Goal: Task Accomplishment & Management: Use online tool/utility

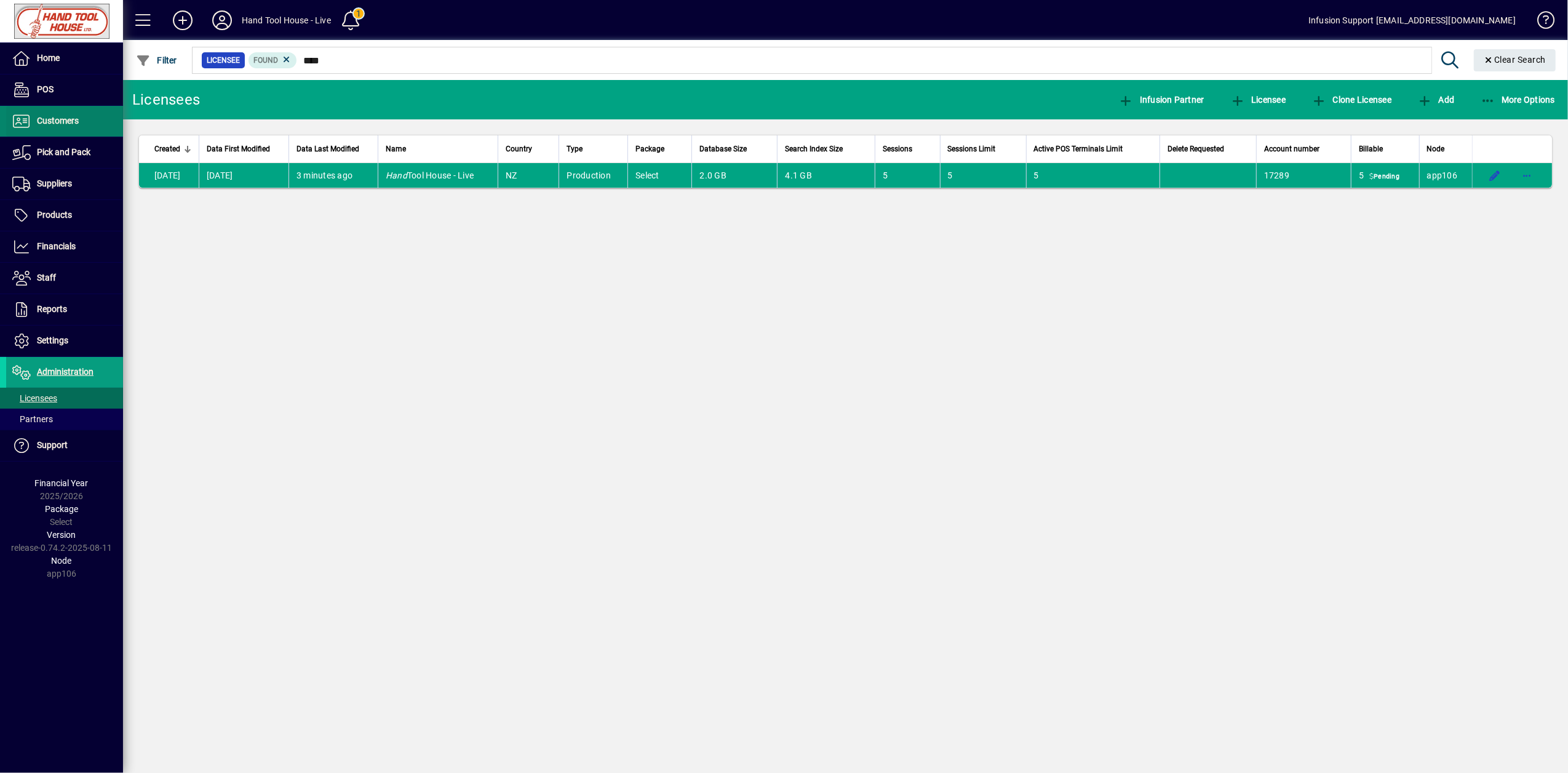
click at [53, 127] on span "Customers" at bounding box center [42, 121] width 72 height 15
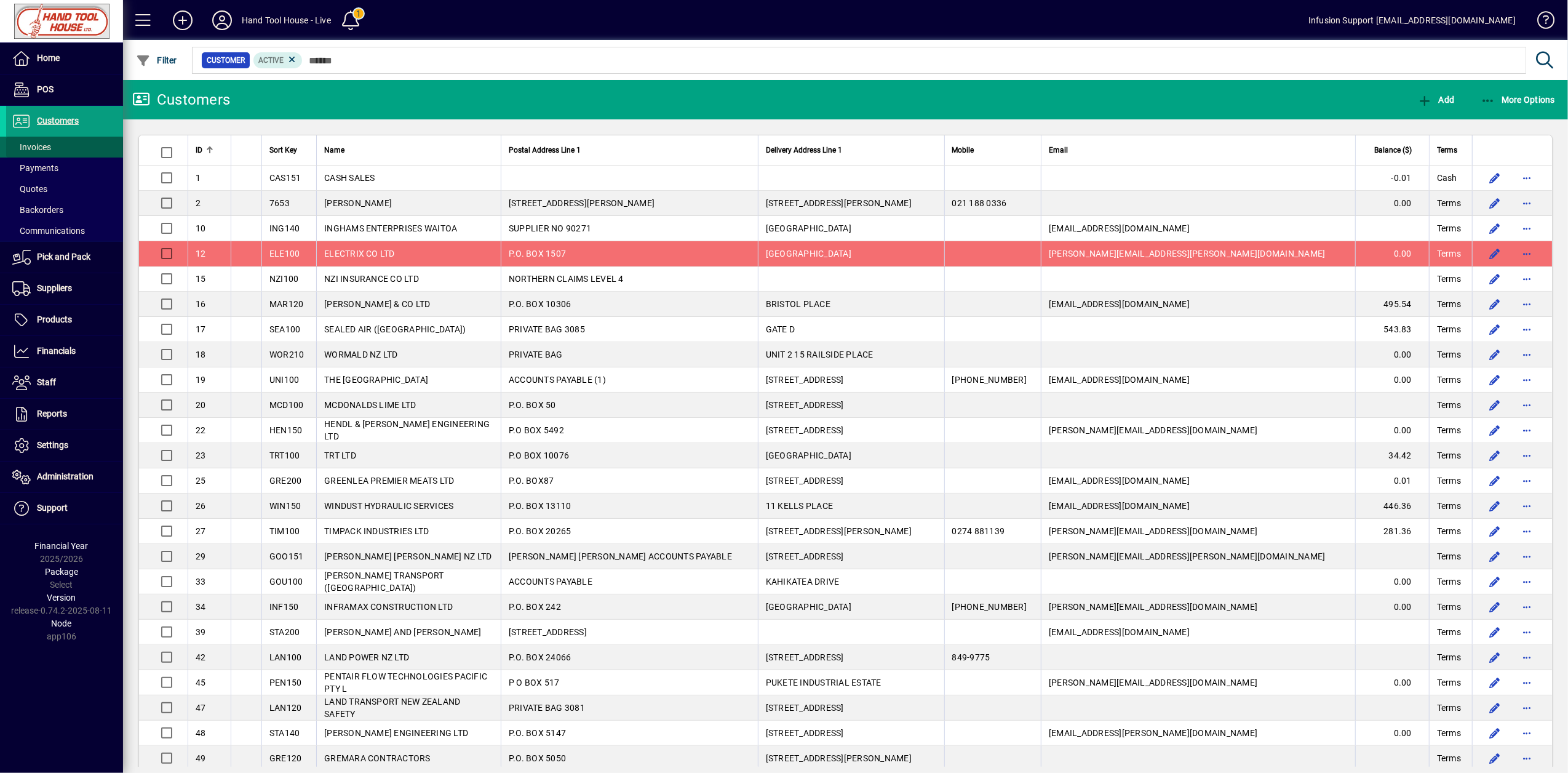
click at [38, 147] on span "Invoices" at bounding box center [32, 147] width 39 height 10
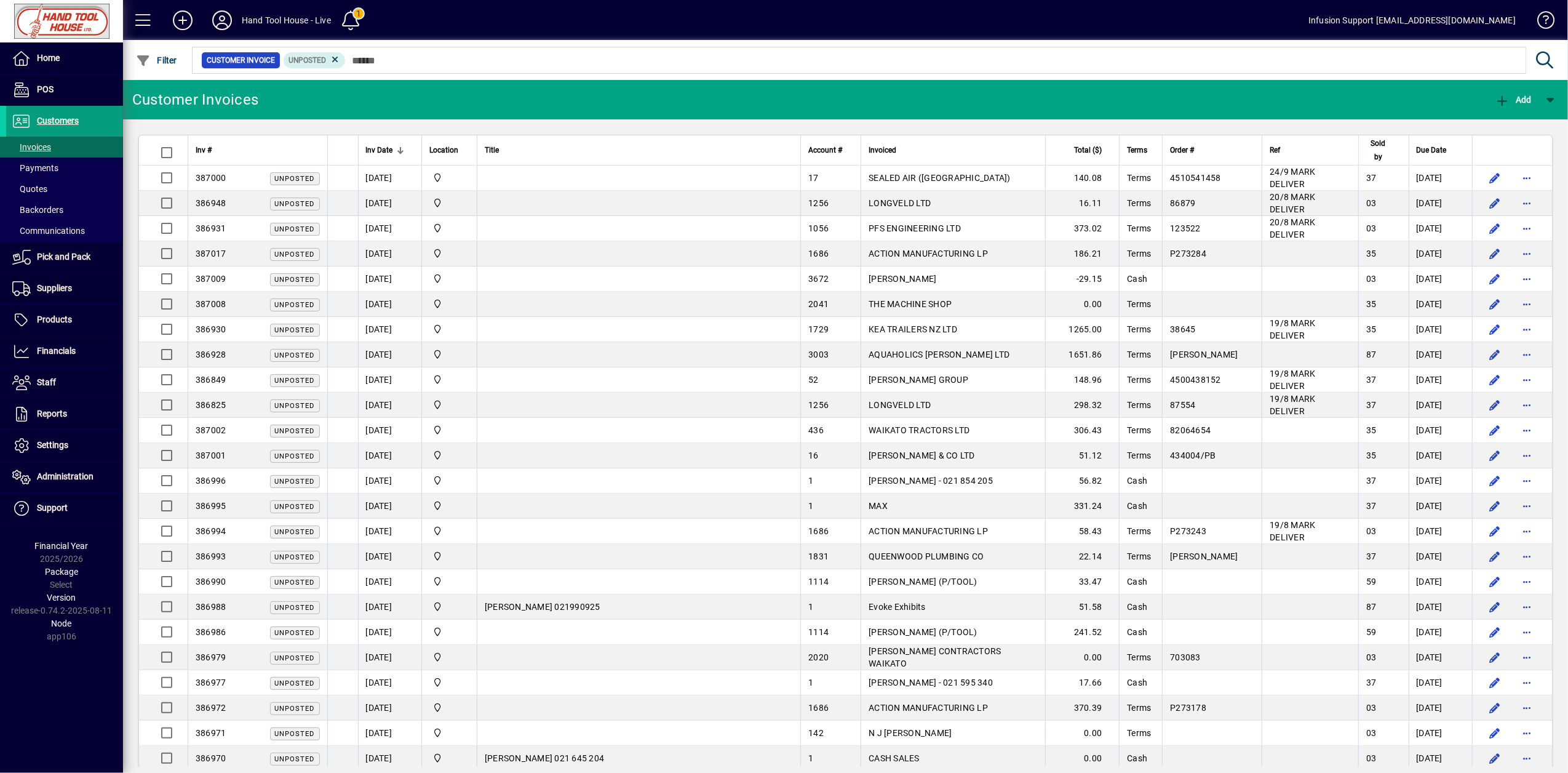
click at [219, 24] on icon at bounding box center [222, 21] width 24 height 20
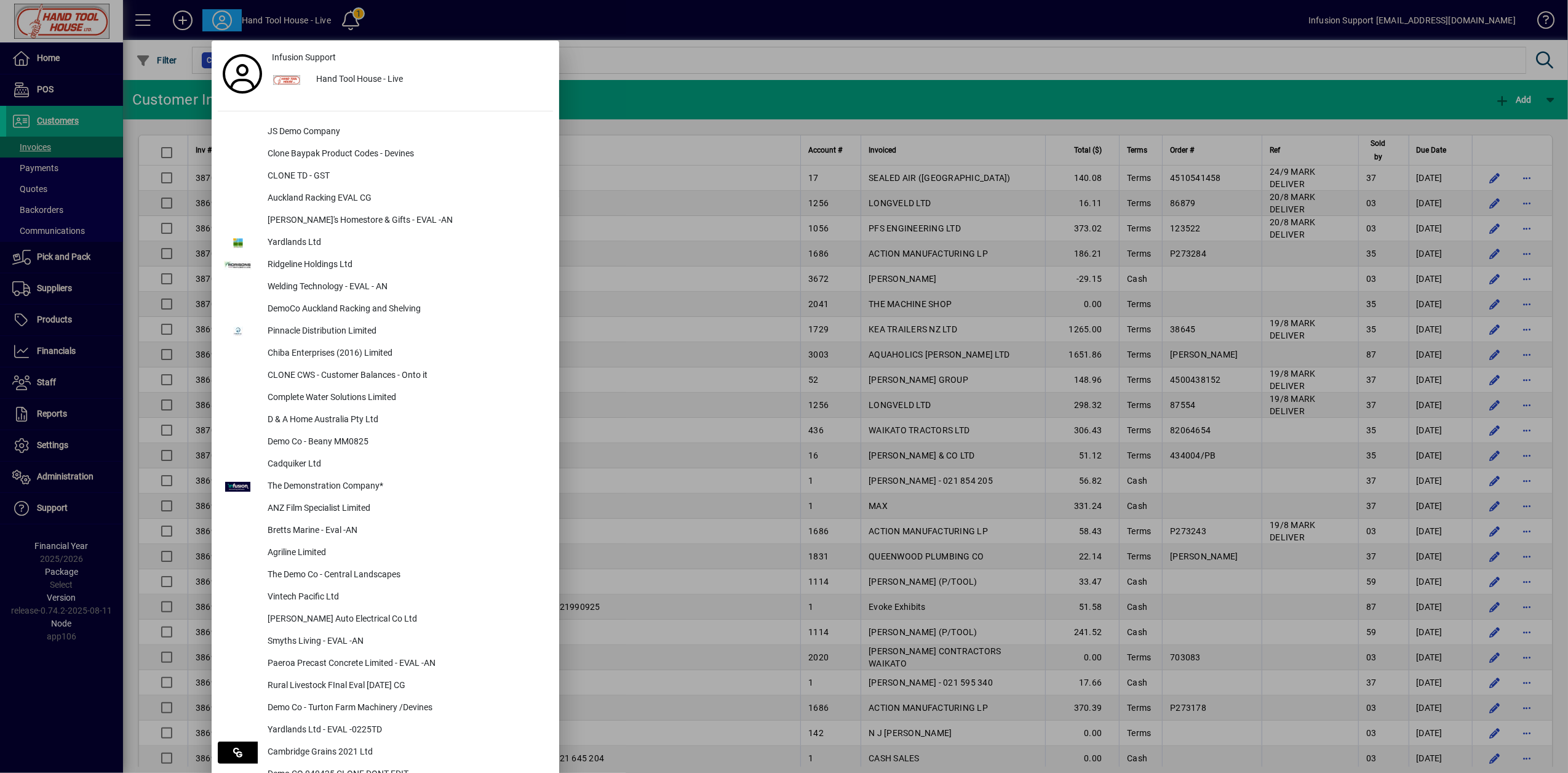
click at [793, 247] on div at bounding box center [784, 386] width 1568 height 773
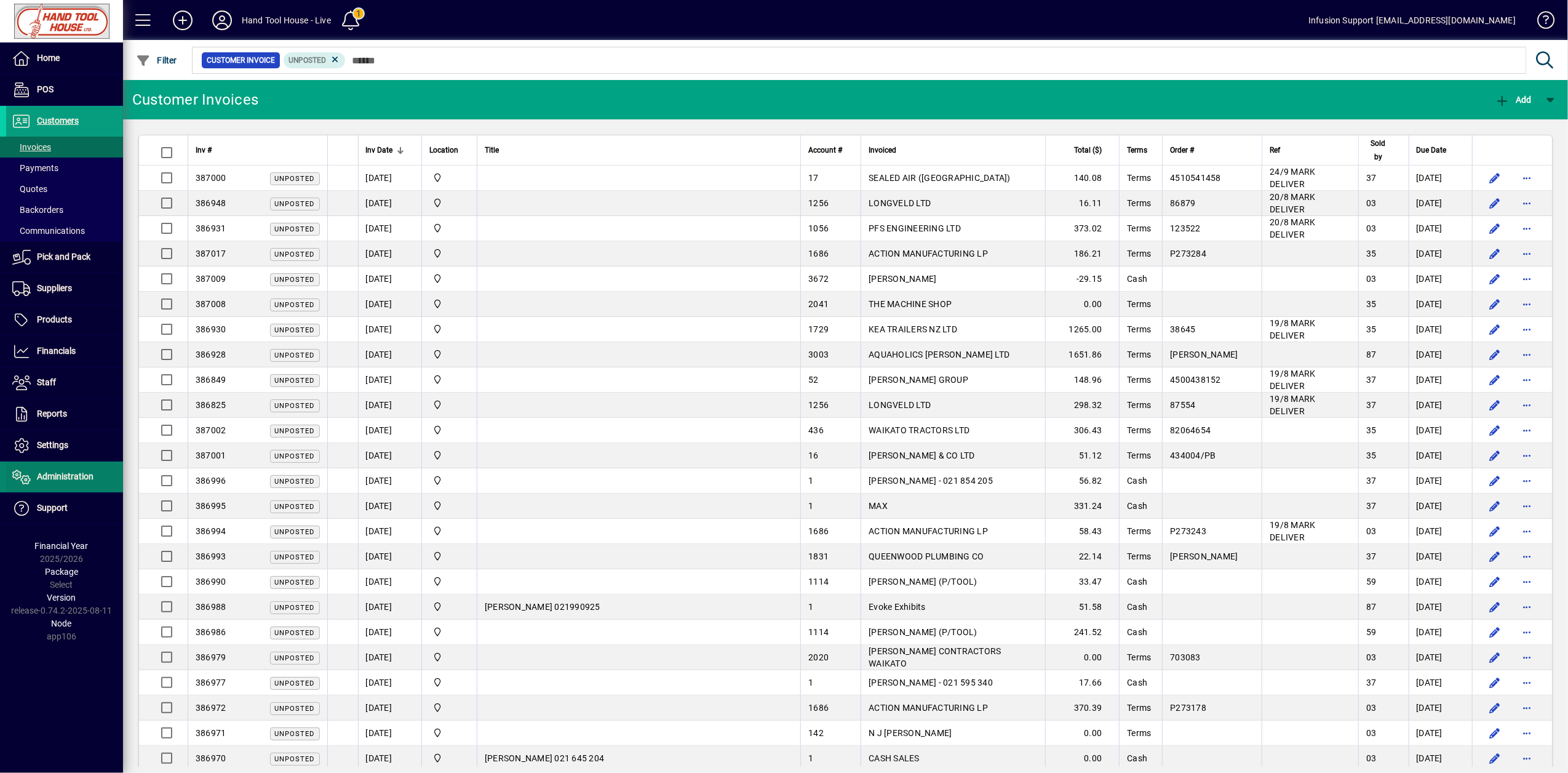
click at [32, 481] on span "Administration" at bounding box center [49, 477] width 87 height 15
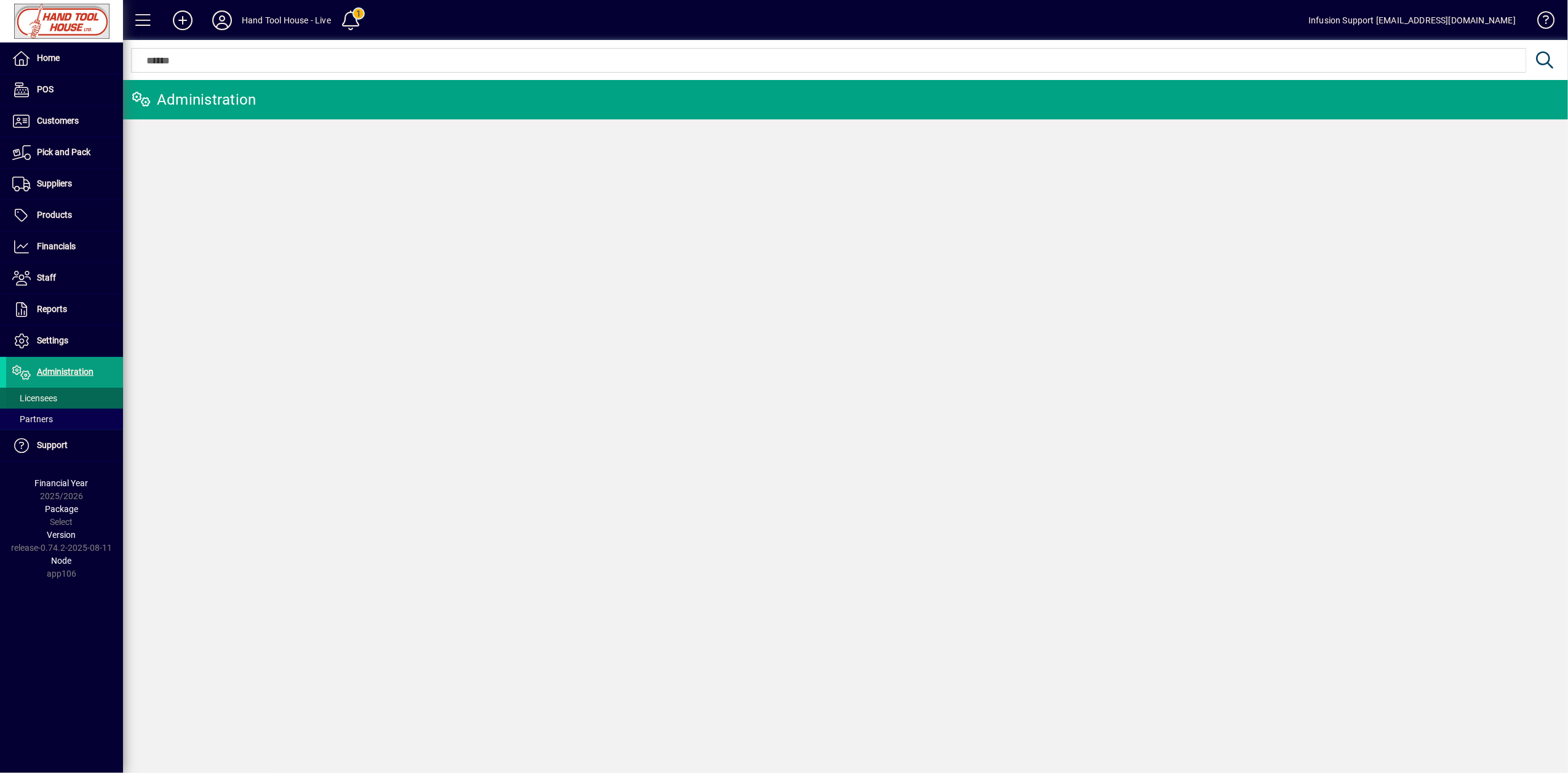
click at [33, 405] on span "Licensees" at bounding box center [31, 398] width 51 height 13
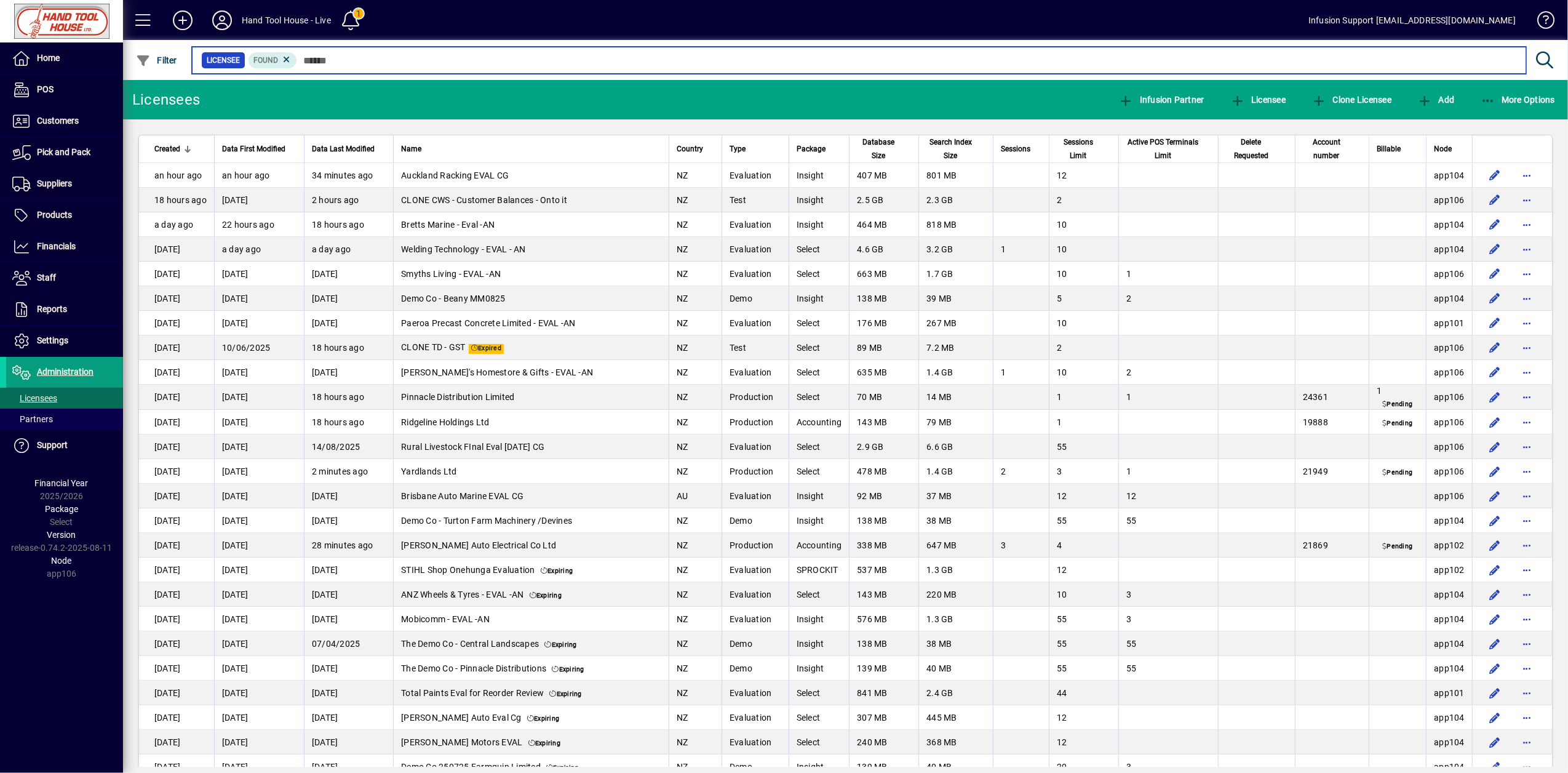
click at [317, 58] on input "text" at bounding box center [907, 61] width 1219 height 18
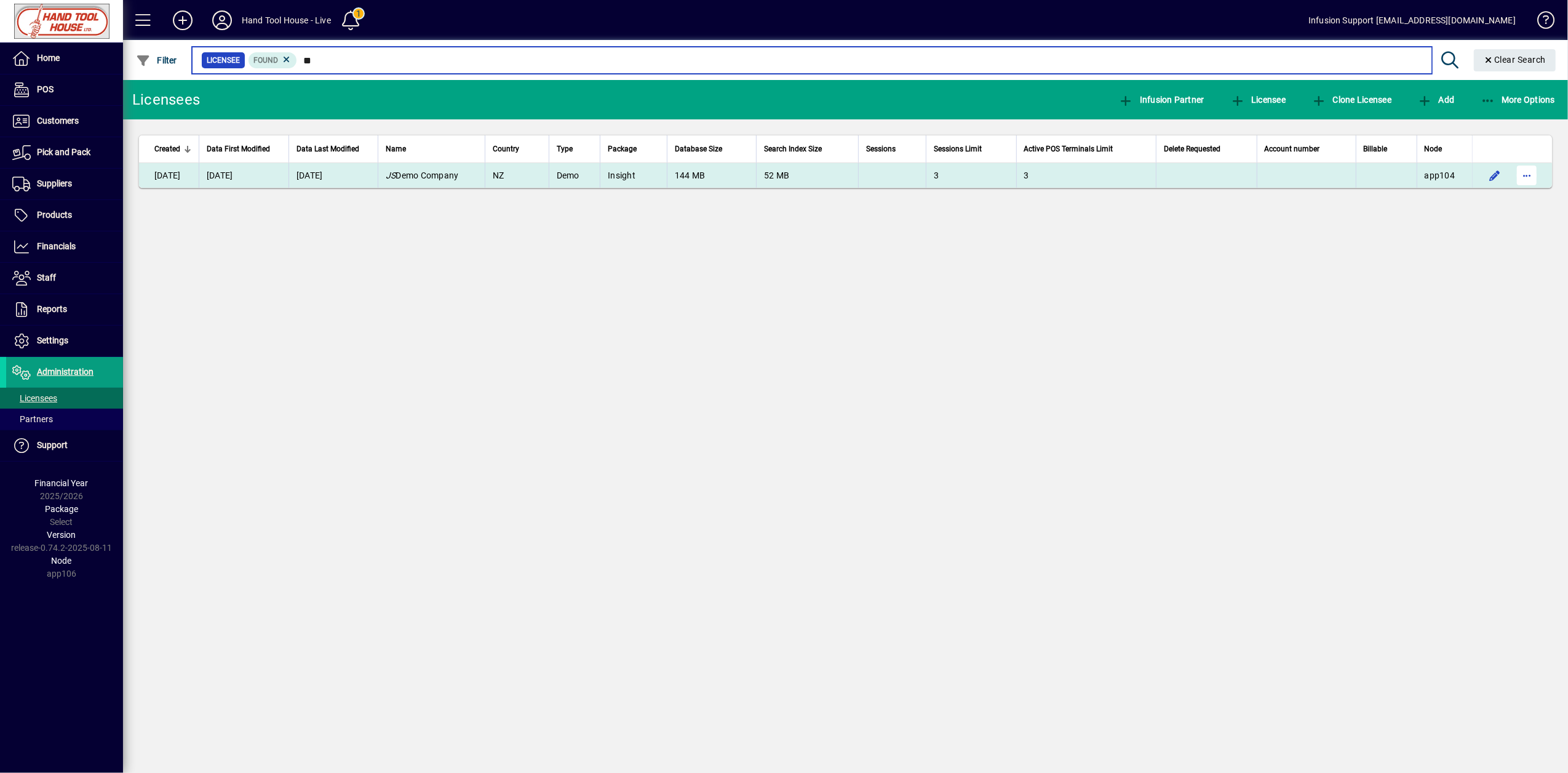
type input "**"
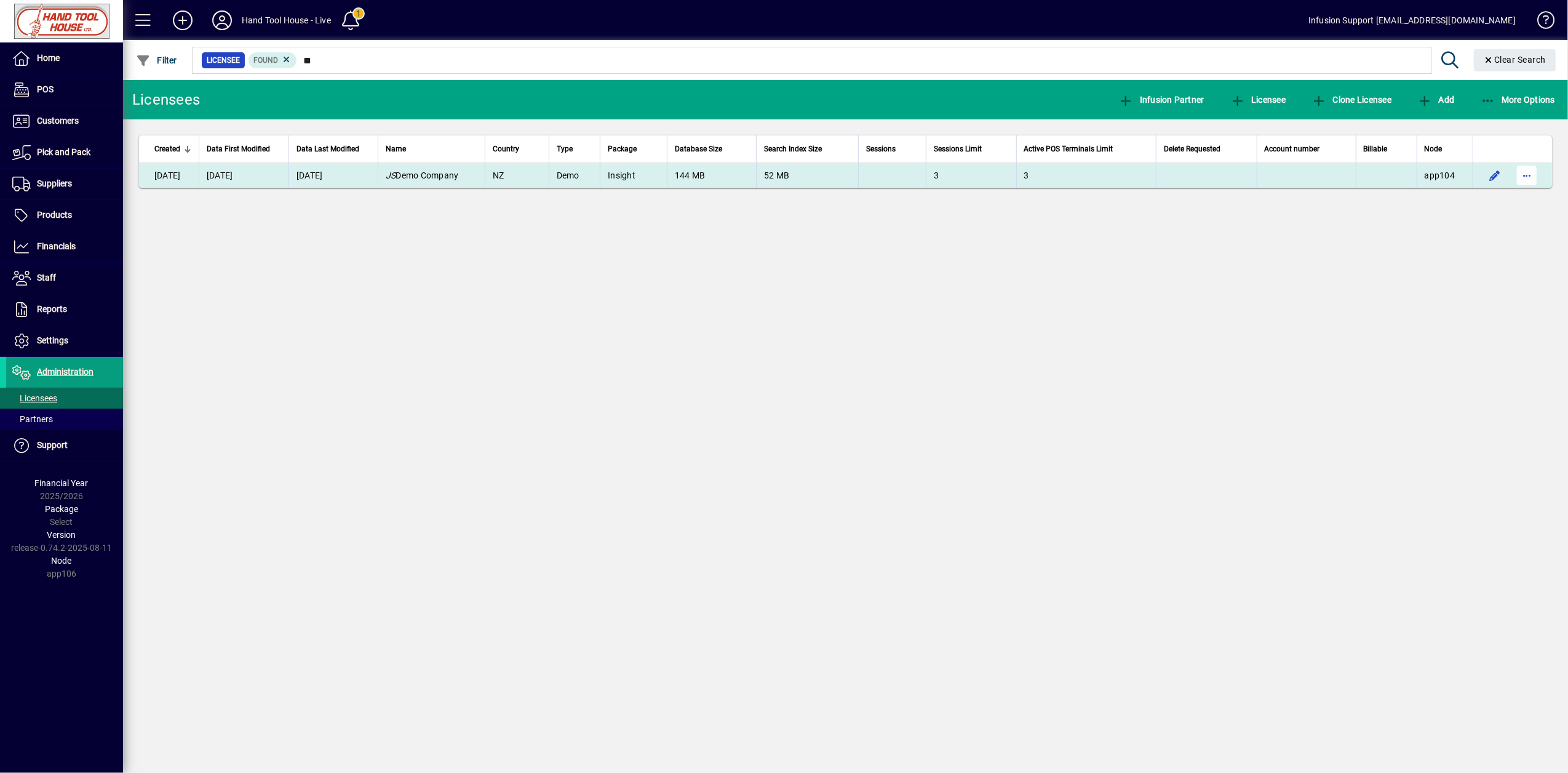
click at [1537, 176] on span "button" at bounding box center [1527, 175] width 29 height 29
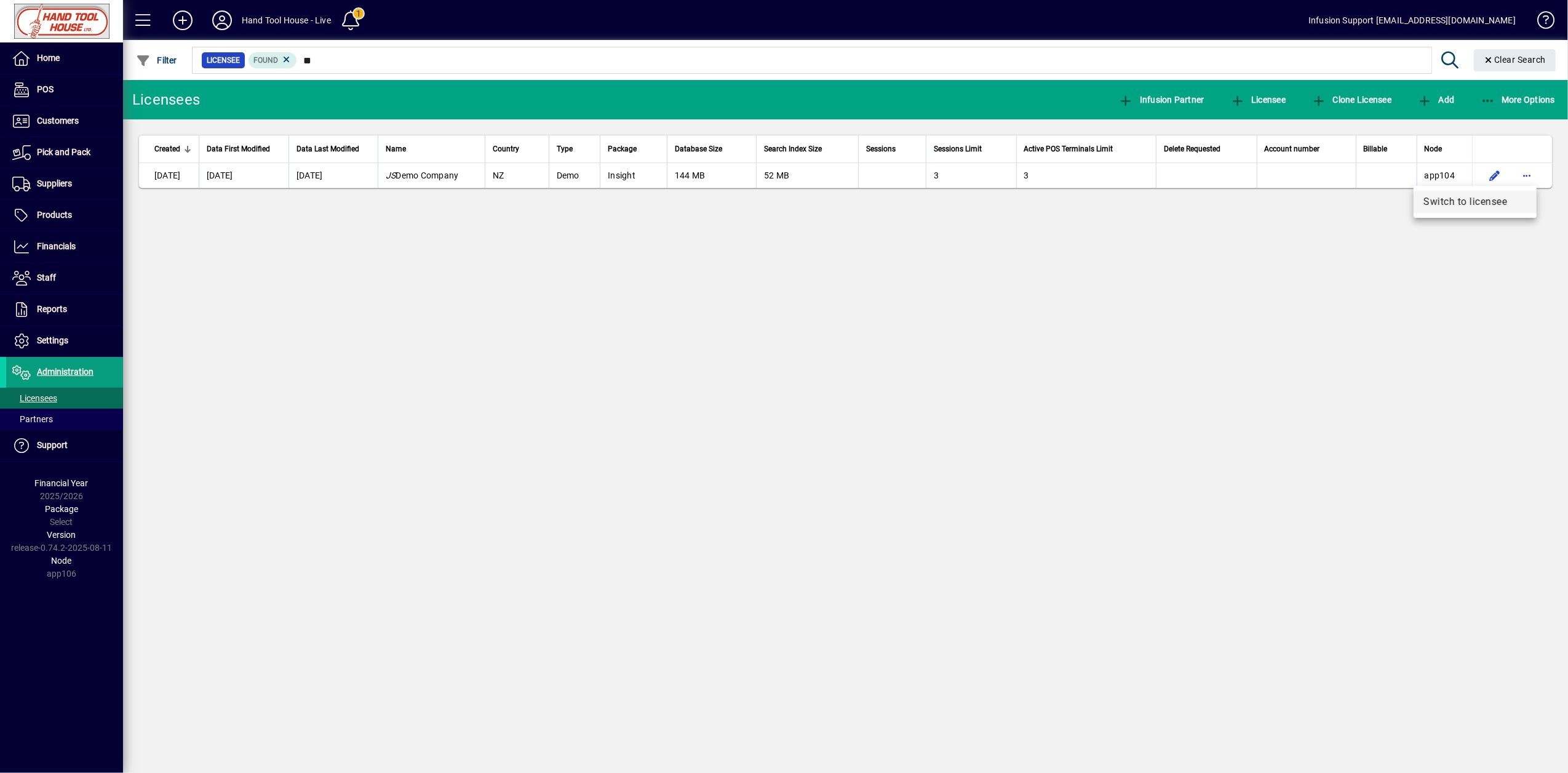
click at [1475, 202] on span "Switch to licensee" at bounding box center [1475, 201] width 104 height 15
